Goal: Submit feedback/report problem

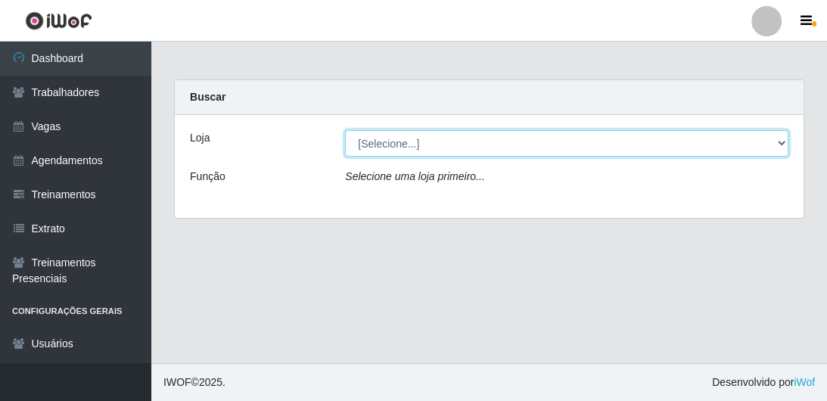
click at [379, 135] on select "[Selecione...] FrigoMaster" at bounding box center [566, 143] width 443 height 26
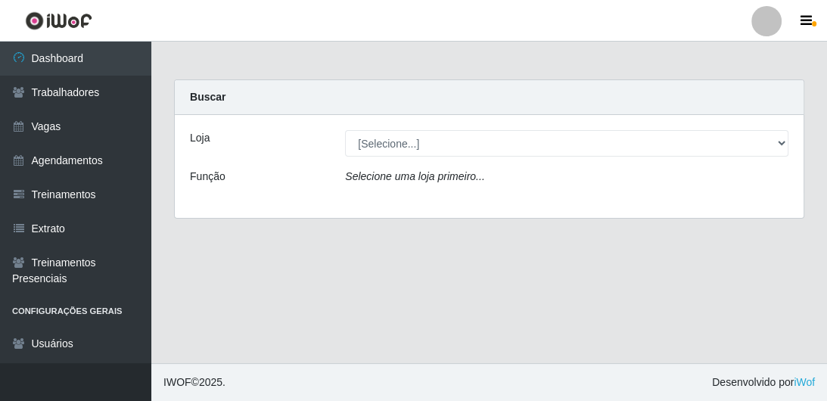
click at [381, 190] on div "Selecione uma loja primeiro..." at bounding box center [567, 180] width 466 height 22
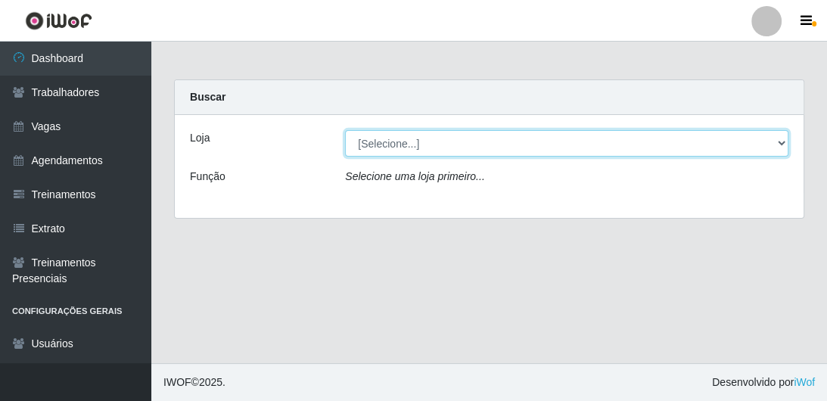
click at [391, 148] on select "[Selecione...] FrigoMaster" at bounding box center [566, 143] width 443 height 26
select select "392"
click at [345, 130] on select "[Selecione...] FrigoMaster" at bounding box center [566, 143] width 443 height 26
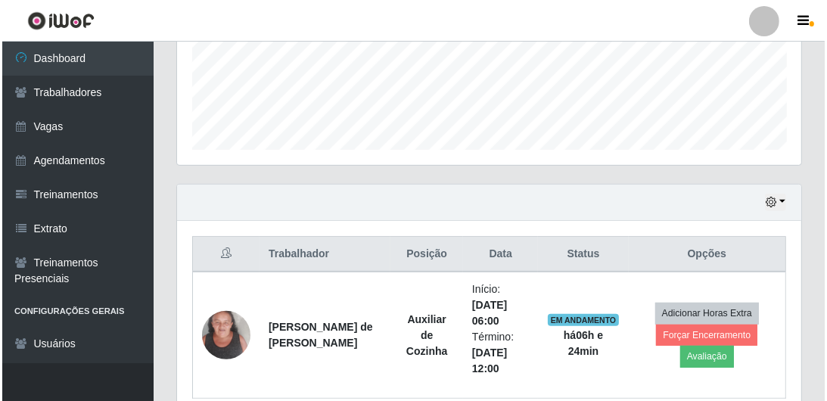
scroll to position [458, 0]
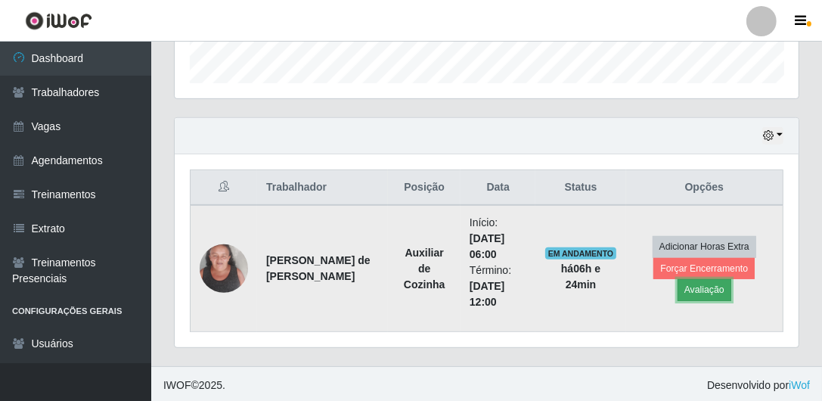
click at [688, 291] on button "Avaliação" at bounding box center [705, 289] width 54 height 21
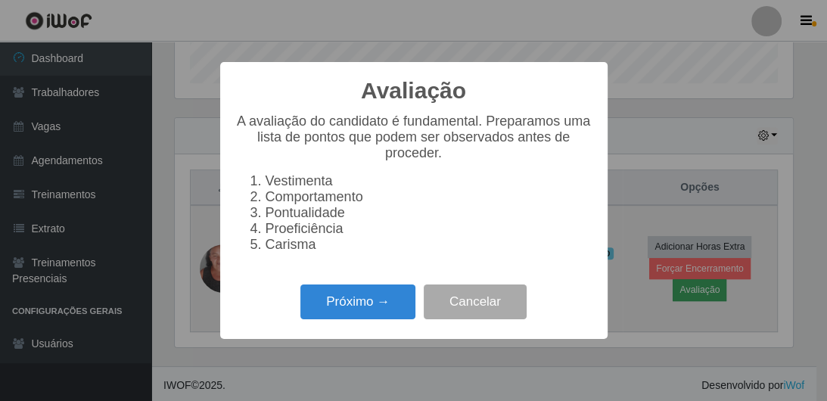
scroll to position [314, 617]
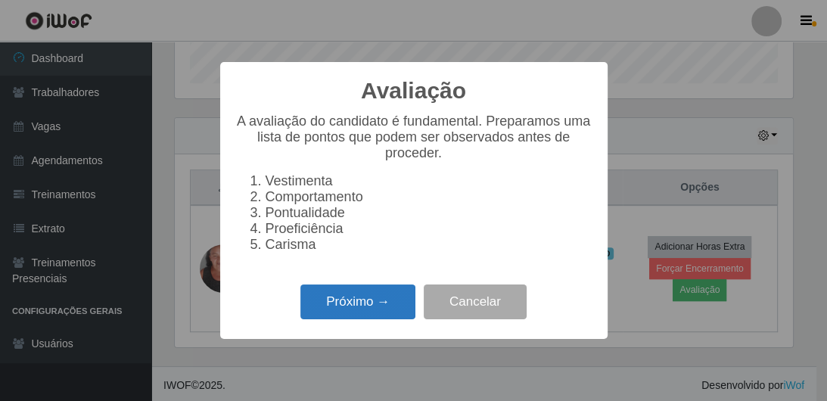
click at [359, 320] on button "Próximo →" at bounding box center [357, 302] width 115 height 36
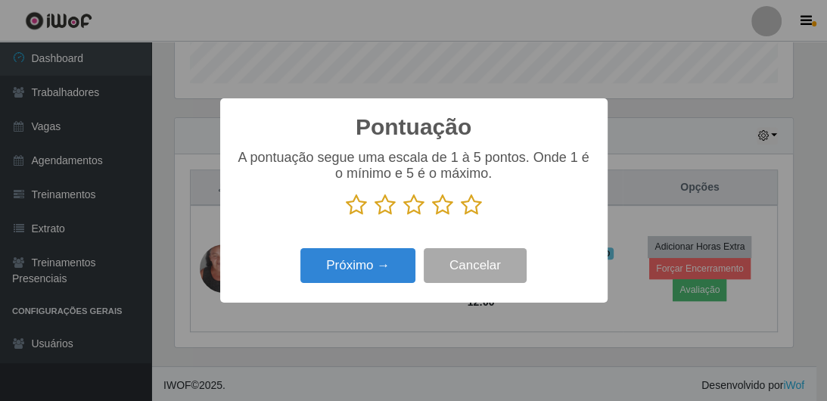
click at [470, 200] on icon at bounding box center [471, 205] width 21 height 23
click at [461, 216] on input "radio" at bounding box center [461, 216] width 0 height 0
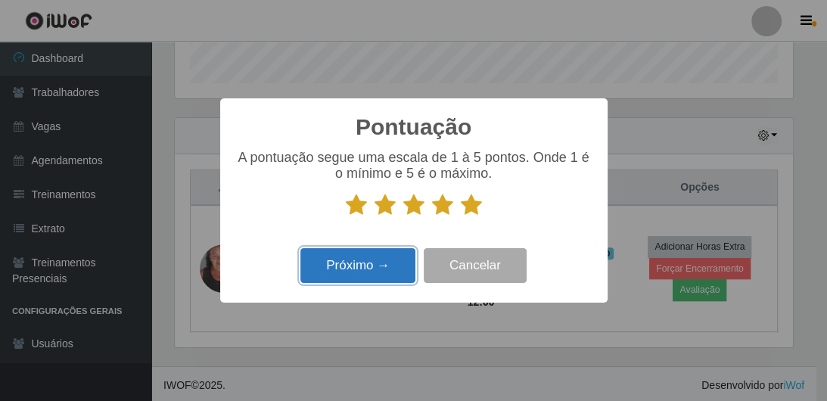
click at [396, 266] on button "Próximo →" at bounding box center [357, 266] width 115 height 36
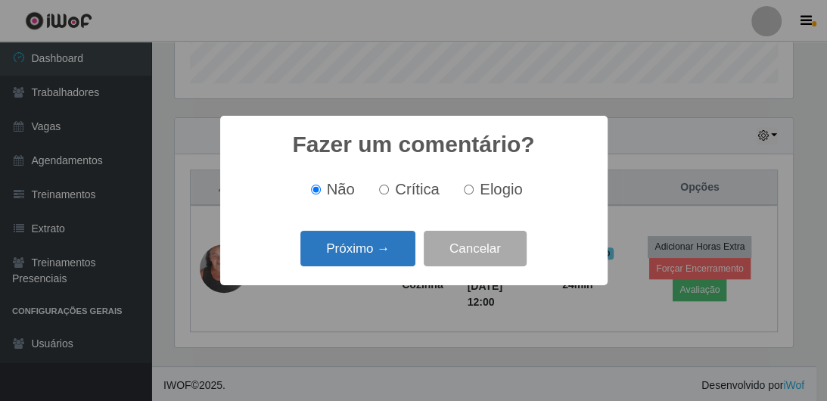
click at [393, 256] on button "Próximo →" at bounding box center [357, 249] width 115 height 36
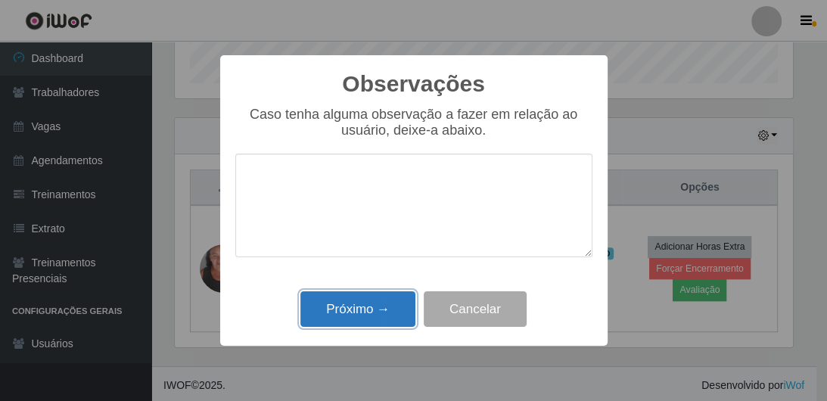
click at [384, 306] on button "Próximo →" at bounding box center [357, 309] width 115 height 36
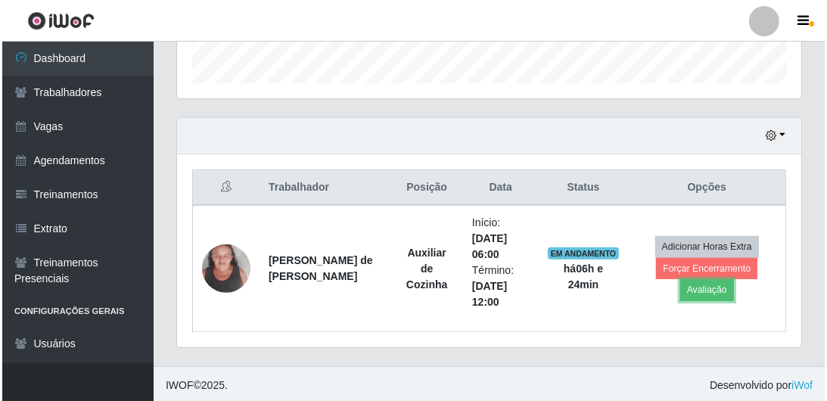
scroll to position [314, 624]
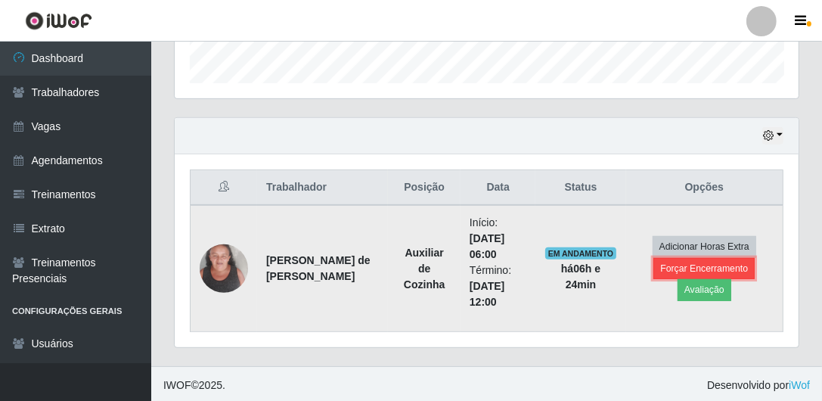
click at [692, 263] on button "Forçar Encerramento" at bounding box center [704, 268] width 101 height 21
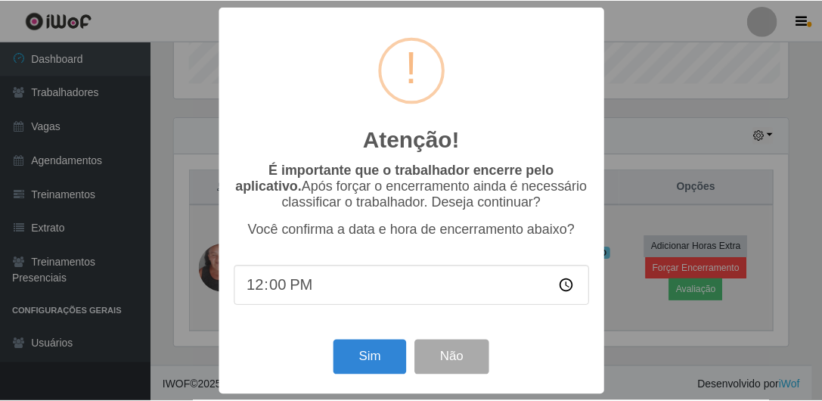
scroll to position [314, 617]
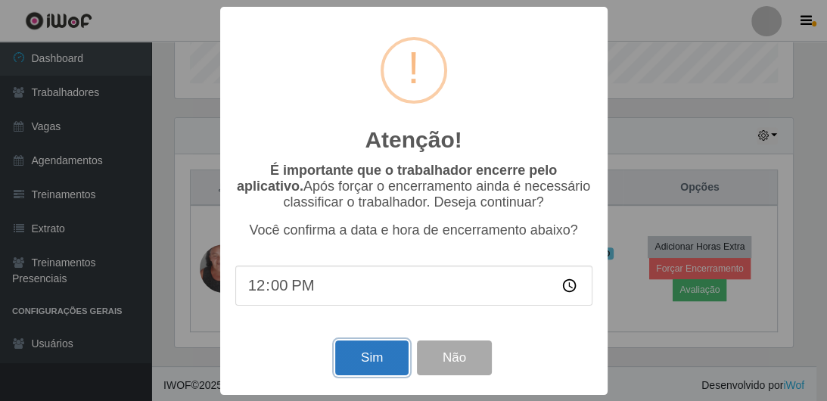
click at [348, 365] on button "Sim" at bounding box center [371, 358] width 73 height 36
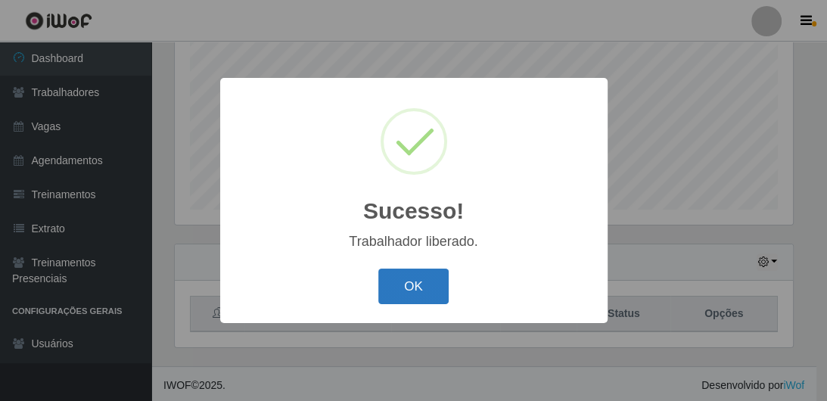
click at [415, 272] on button "OK" at bounding box center [413, 287] width 70 height 36
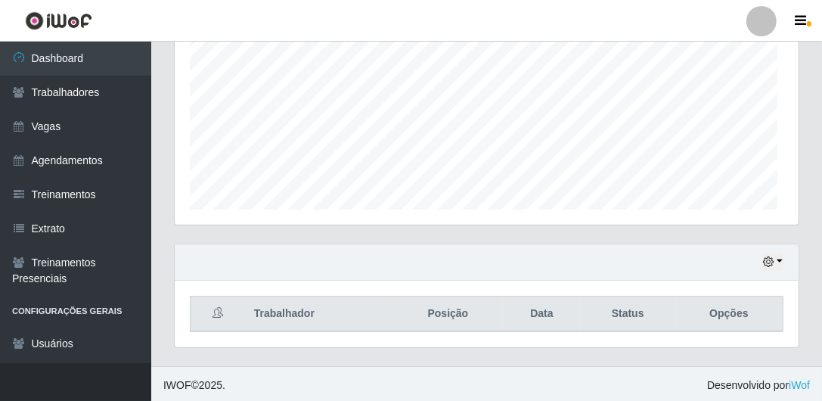
scroll to position [314, 624]
click at [802, 23] on icon "button" at bounding box center [801, 21] width 11 height 14
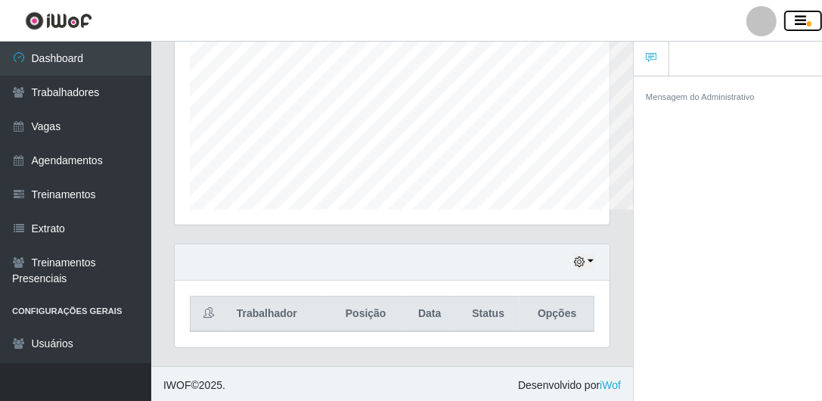
scroll to position [756259, 756137]
click at [797, 27] on icon "button" at bounding box center [801, 21] width 11 height 14
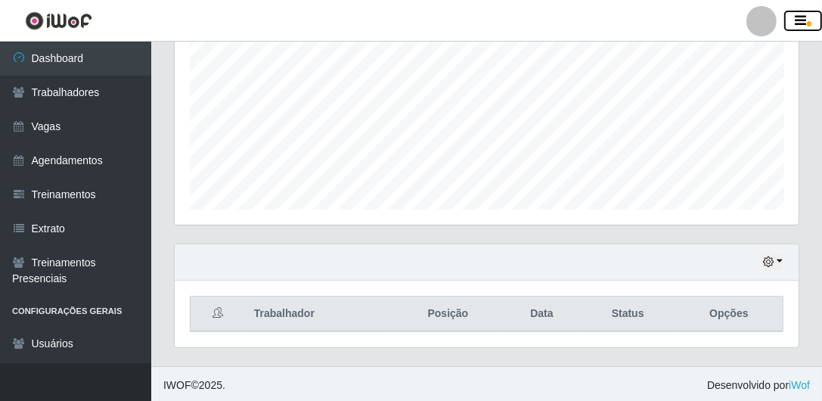
scroll to position [756259, 755948]
click at [772, 260] on icon "button" at bounding box center [768, 261] width 11 height 11
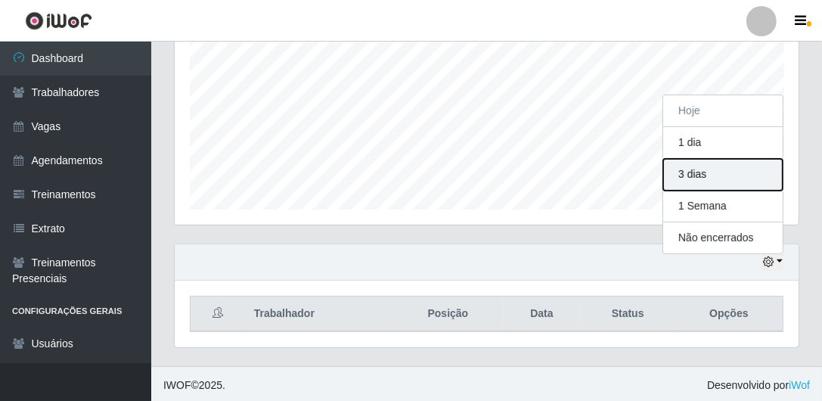
click at [702, 172] on button "3 dias" at bounding box center [724, 175] width 120 height 32
